Goal: Transaction & Acquisition: Purchase product/service

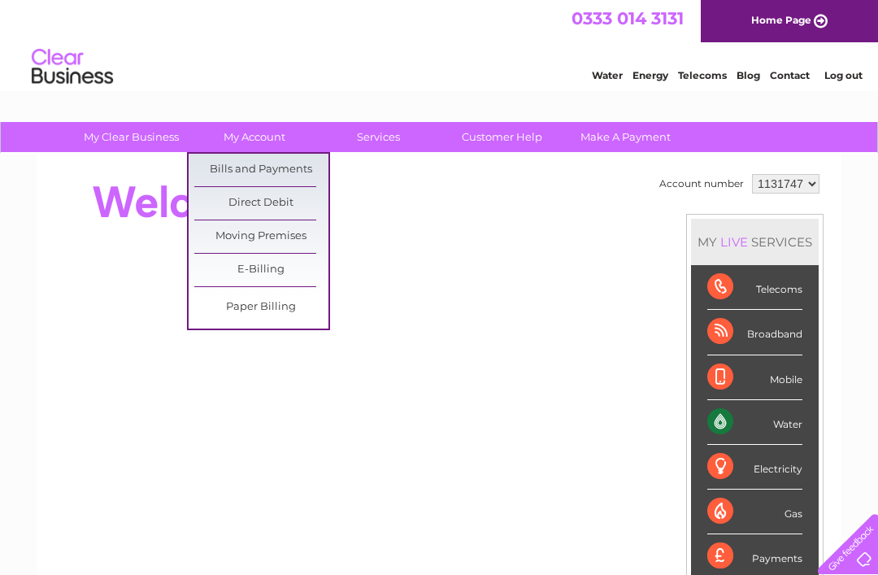
click at [259, 270] on link "E-Billing" at bounding box center [261, 270] width 134 height 33
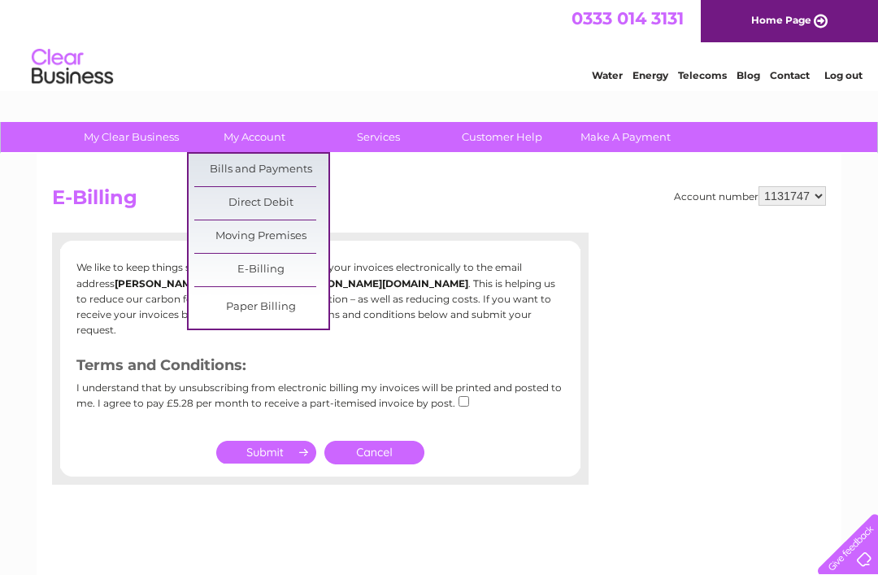
click at [298, 165] on link "Bills and Payments" at bounding box center [261, 170] width 134 height 33
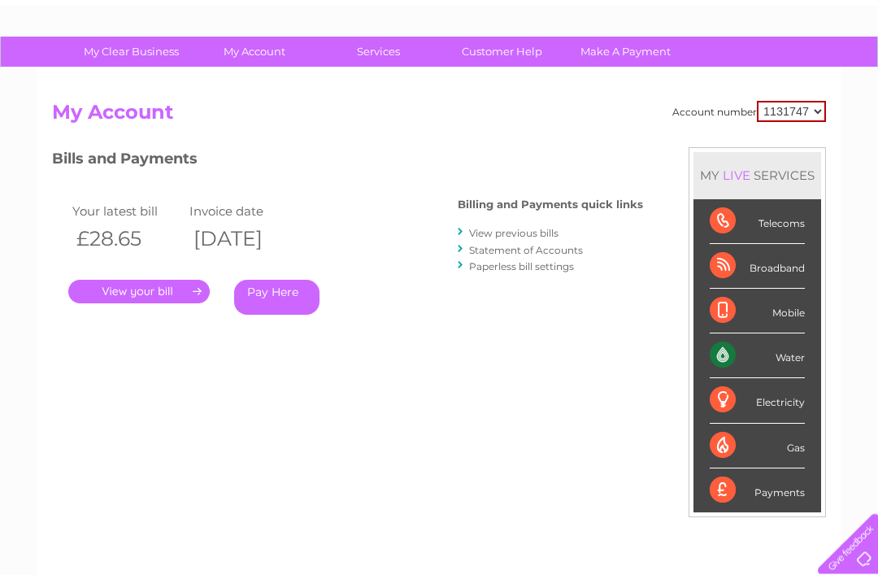
scroll to position [103, 0]
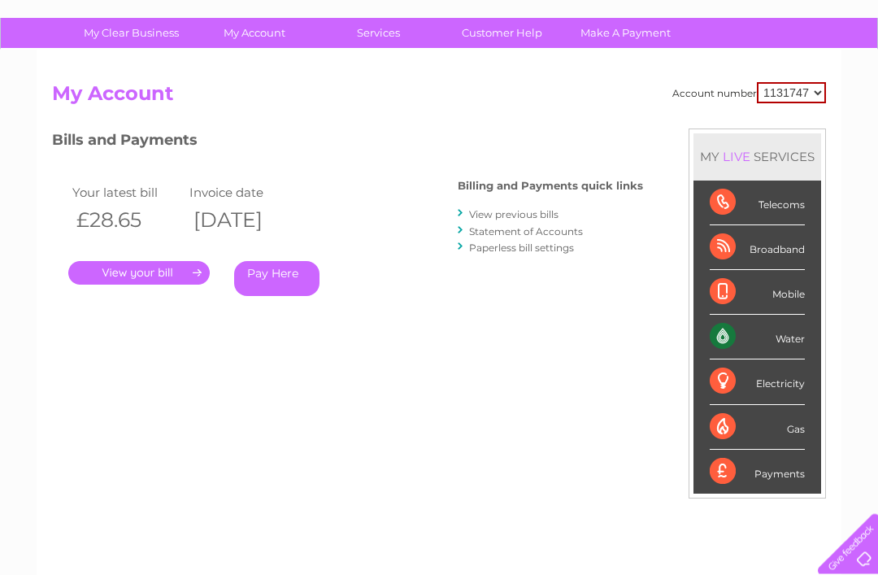
click at [283, 281] on link "Pay Here" at bounding box center [276, 279] width 85 height 35
